Goal: Transaction & Acquisition: Purchase product/service

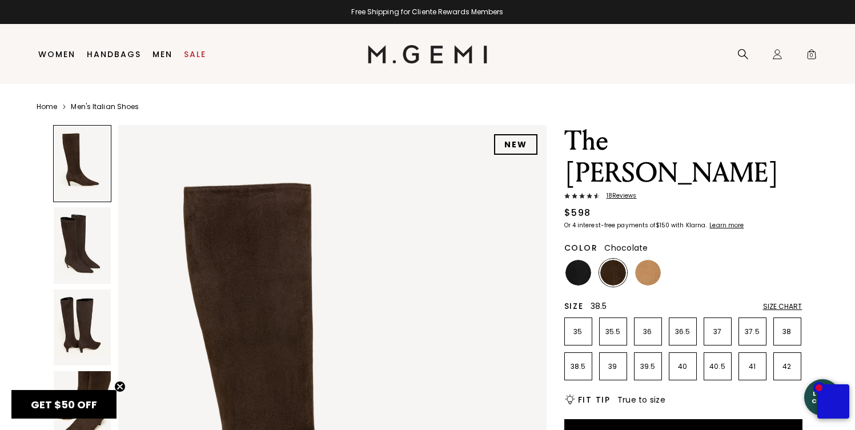
click at [576, 362] on p "38.5" at bounding box center [578, 366] width 27 height 9
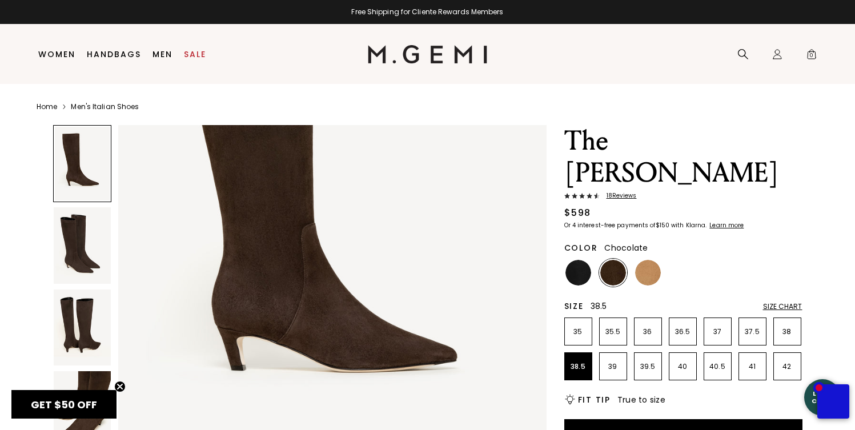
scroll to position [209, 0]
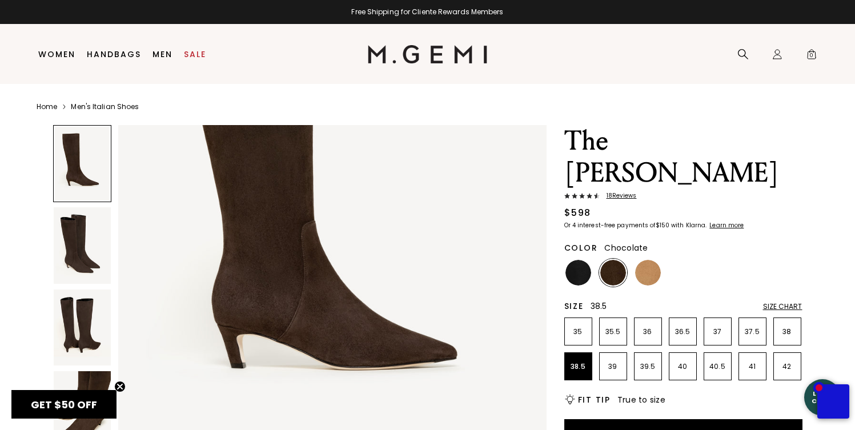
click at [616, 260] on img at bounding box center [613, 273] width 26 height 26
click at [581, 260] on img at bounding box center [579, 273] width 26 height 26
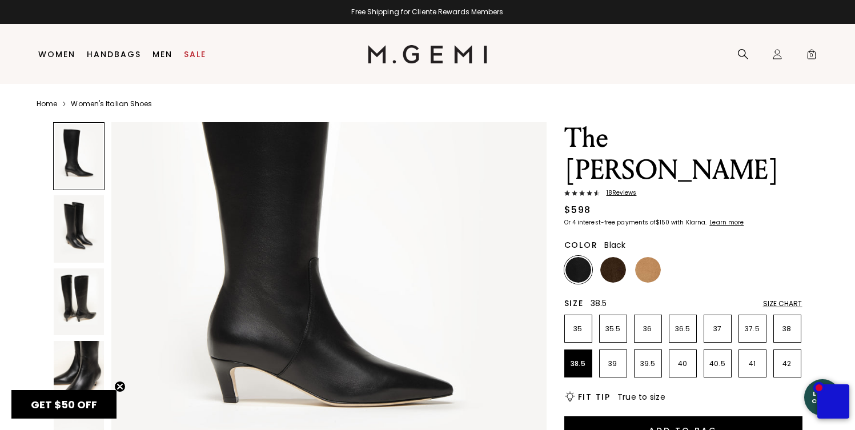
scroll to position [13, 0]
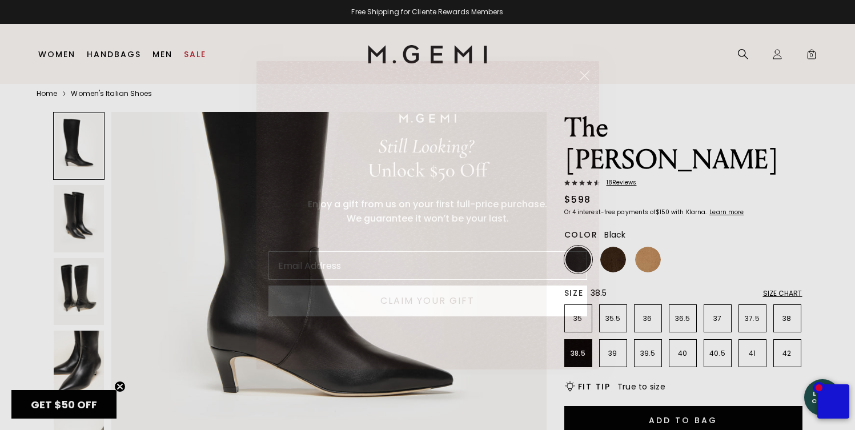
click at [581, 75] on circle "Close dialog" at bounding box center [584, 75] width 19 height 19
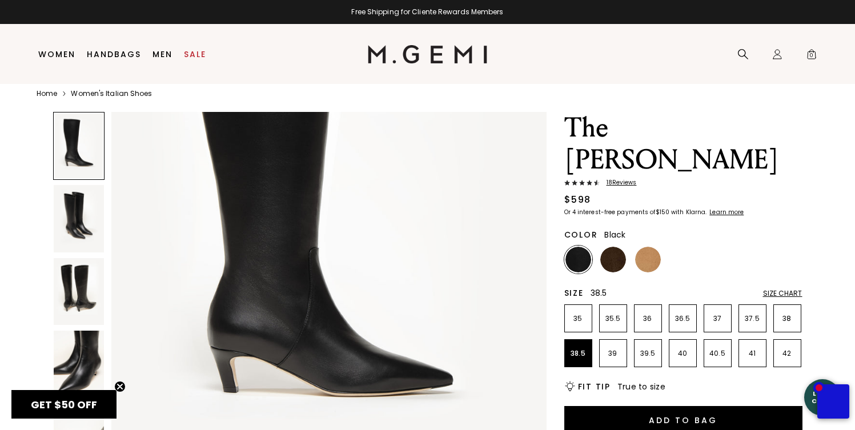
click at [61, 224] on img at bounding box center [79, 218] width 50 height 67
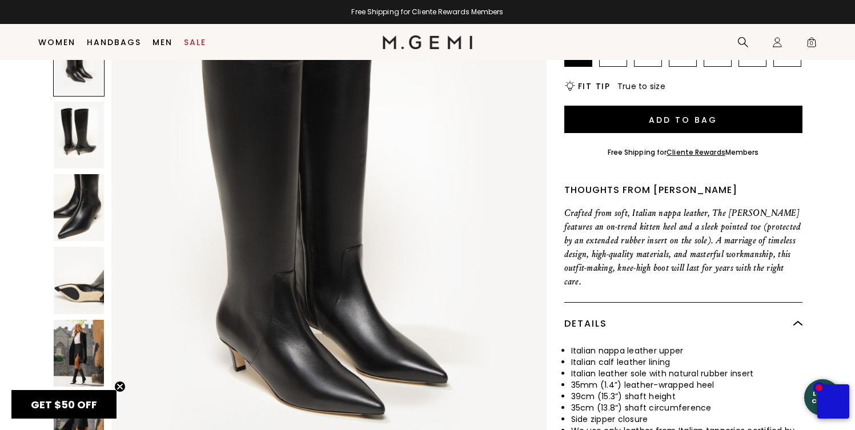
scroll to position [296, 0]
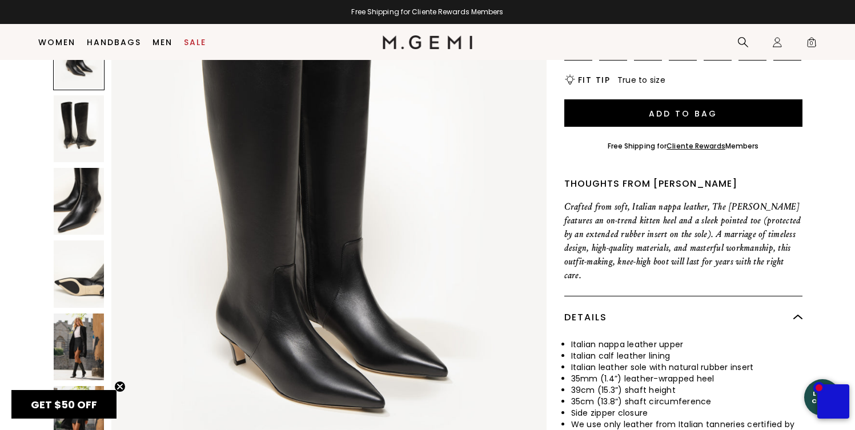
click at [79, 313] on img at bounding box center [79, 346] width 50 height 67
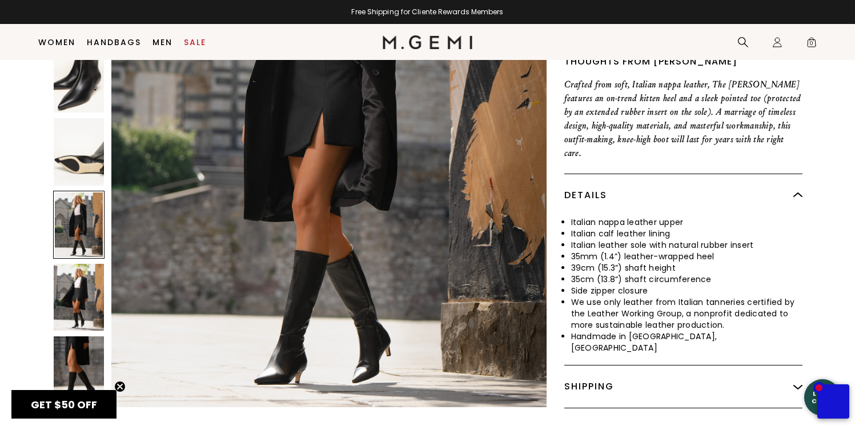
scroll to position [419, 0]
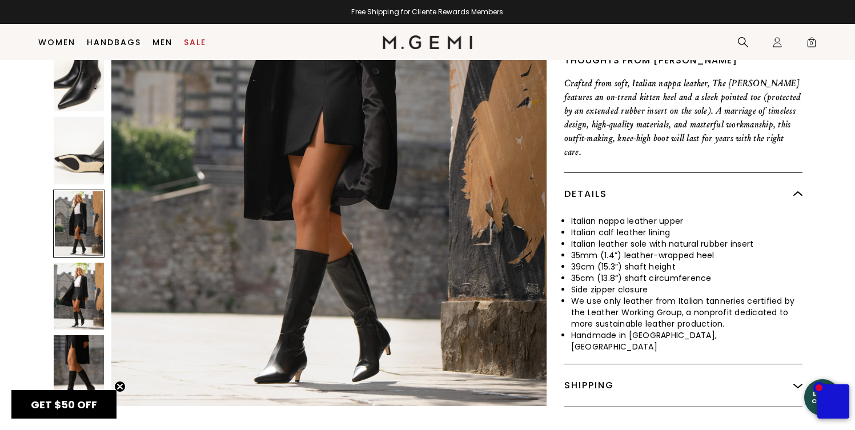
click at [85, 335] on img at bounding box center [79, 368] width 50 height 67
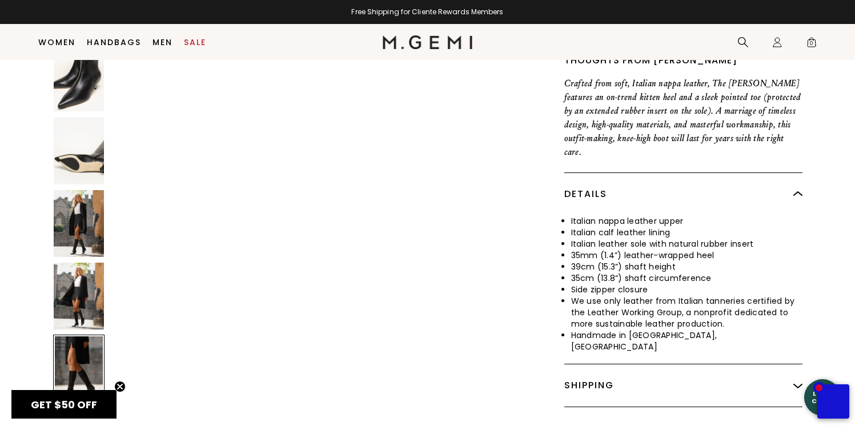
scroll to position [4143, 0]
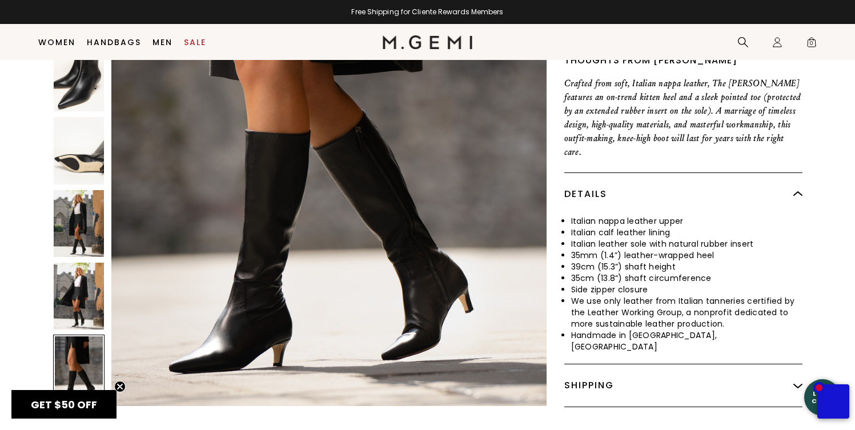
click at [78, 265] on img at bounding box center [79, 296] width 50 height 67
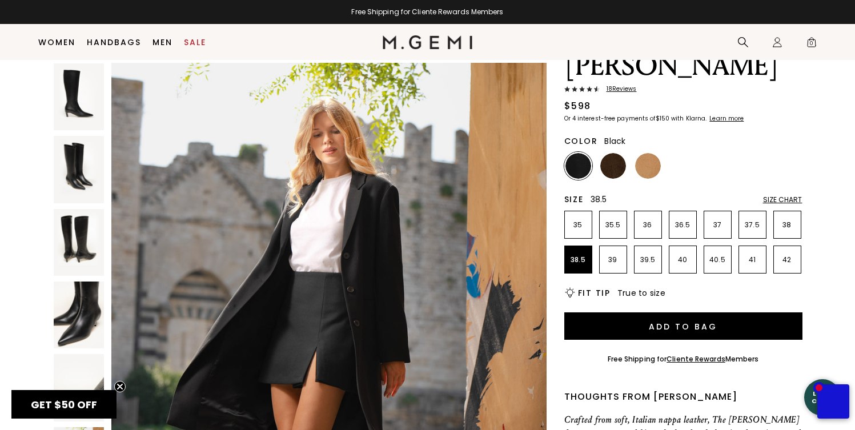
scroll to position [78, 0]
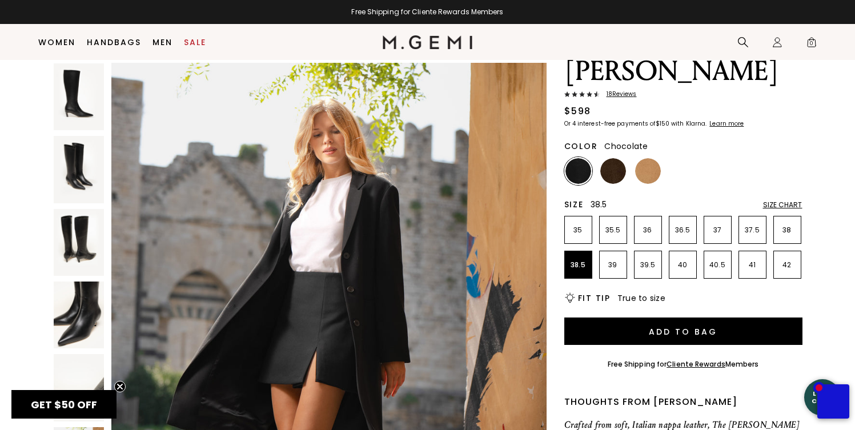
click at [619, 158] on img at bounding box center [613, 171] width 26 height 26
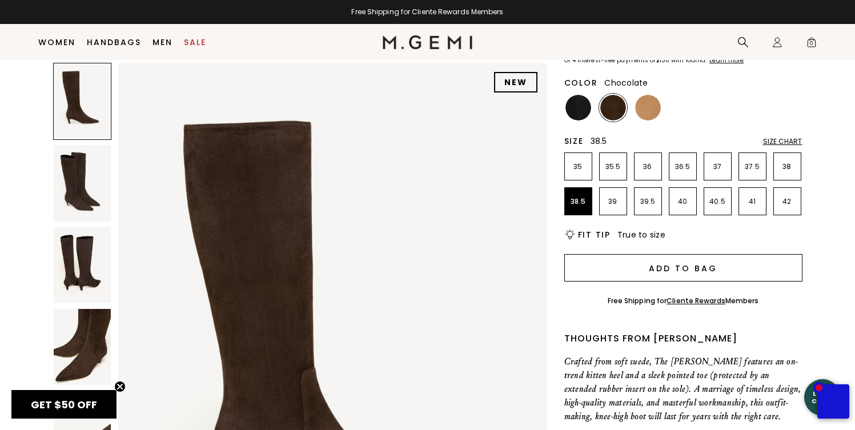
scroll to position [139, 0]
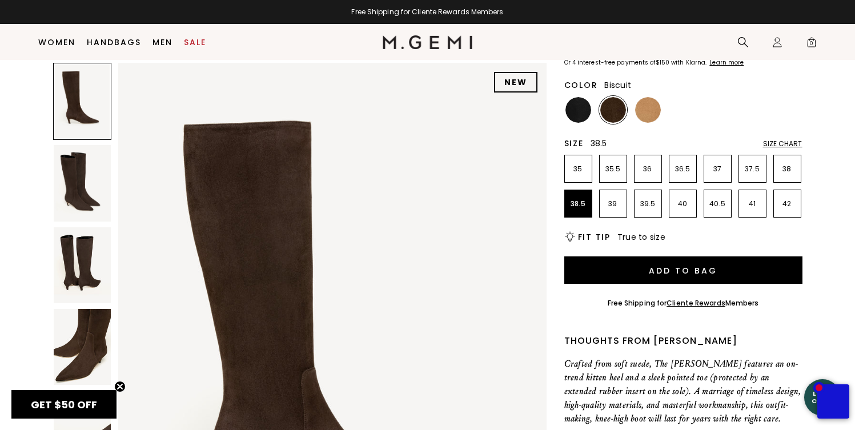
click at [655, 97] on img at bounding box center [648, 110] width 26 height 26
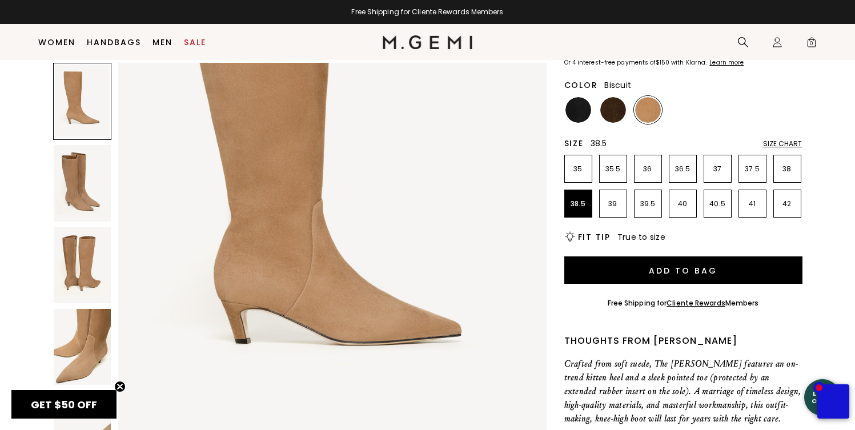
scroll to position [174, 0]
click at [75, 164] on img at bounding box center [82, 183] width 57 height 76
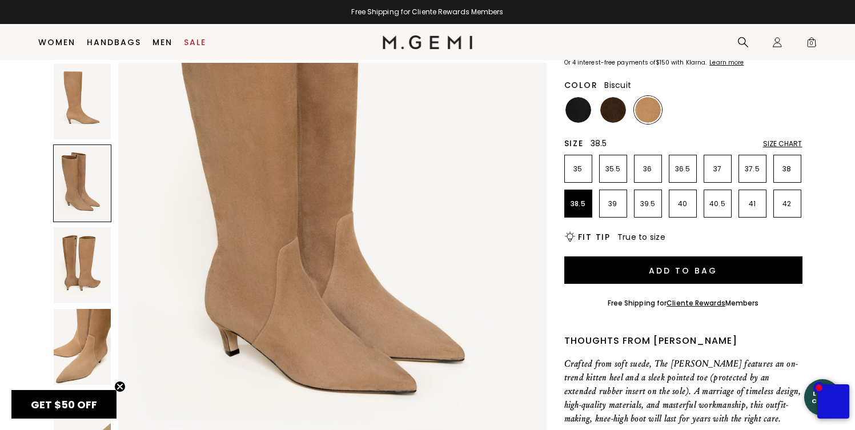
scroll to position [743, 0]
